Goal: Information Seeking & Learning: Learn about a topic

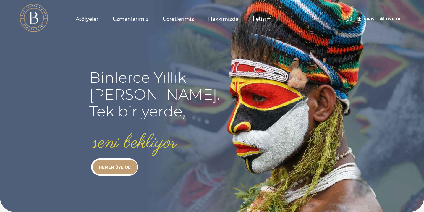
click at [365, 17] on link "Giriş" at bounding box center [366, 19] width 17 height 7
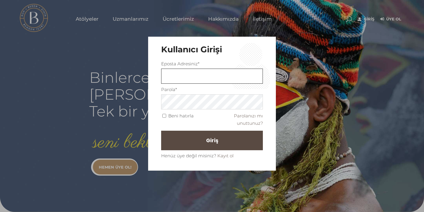
type input "basak.bozkurt@bevent.com.tr"
click at [191, 138] on button "Giriş" at bounding box center [212, 141] width 102 height 20
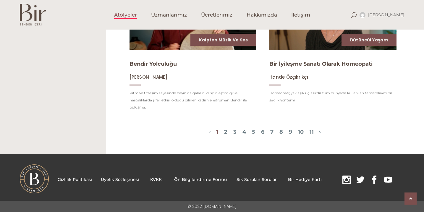
scroll to position [701, 0]
click at [224, 130] on link "2" at bounding box center [225, 132] width 3 height 7
click at [224, 131] on link "2" at bounding box center [225, 132] width 3 height 7
click at [211, 132] on span "1 2 3 4 5 6 7 8 9 10 11" at bounding box center [265, 132] width 108 height 7
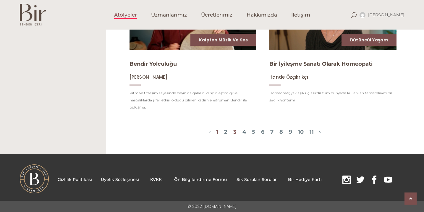
click at [233, 131] on link "3" at bounding box center [234, 132] width 3 height 7
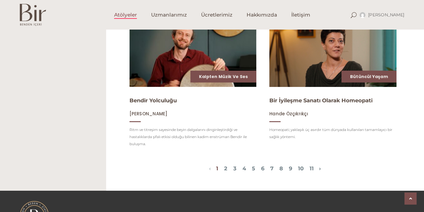
scroll to position [690, 0]
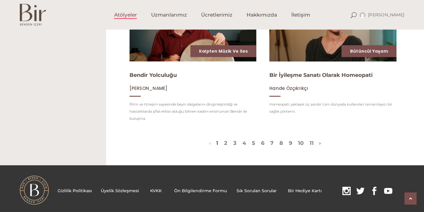
click at [329, 142] on div "‹ › 1 2 3 4 5 6 7 8 9 10 11" at bounding box center [265, 143] width 309 height 11
click at [321, 143] on link "›" at bounding box center [320, 143] width 2 height 7
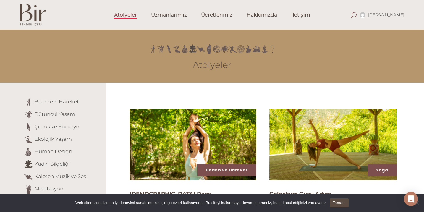
click at [357, 14] on span at bounding box center [354, 15] width 6 height 6
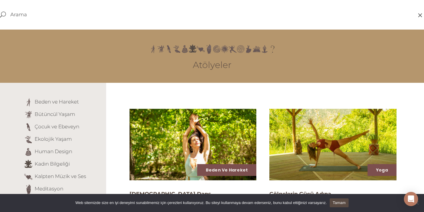
click at [151, 18] on div at bounding box center [212, 15] width 424 height 7
click at [50, 10] on div at bounding box center [212, 15] width 424 height 30
click at [25, 14] on input "text" at bounding box center [179, 14] width 339 height 7
type input "tasavvuf,"
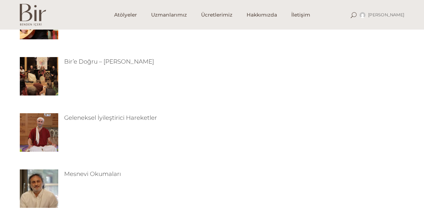
scroll to position [155, 0]
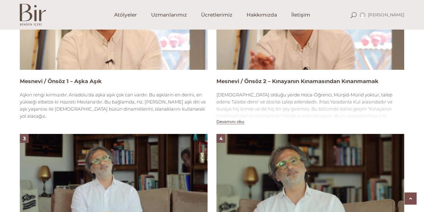
scroll to position [459, 0]
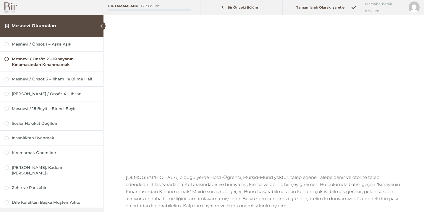
scroll to position [66, 0]
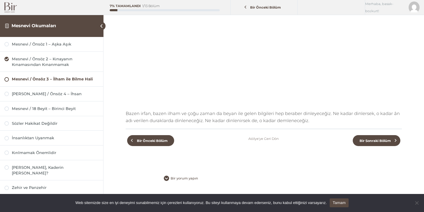
scroll to position [107, 0]
